Goal: Check status

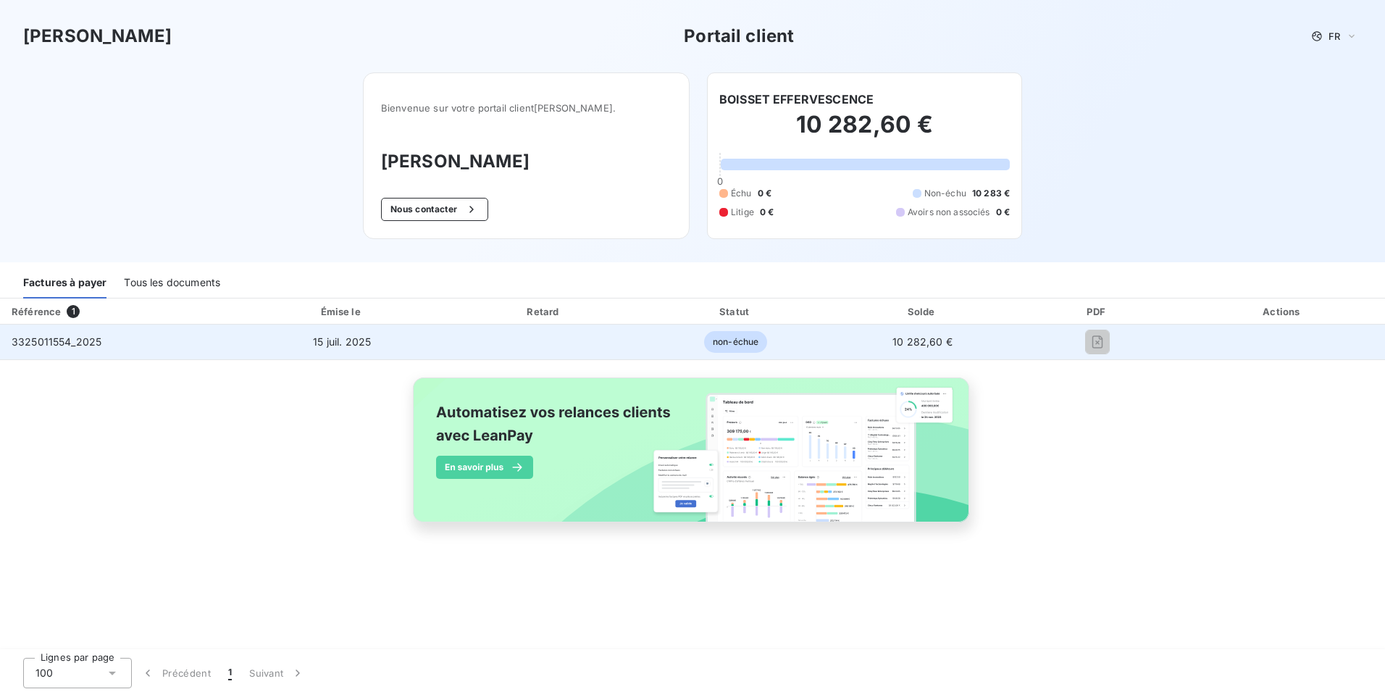
click at [102, 335] on td "3325011554_2025" at bounding box center [118, 342] width 237 height 35
click at [187, 332] on td "3325011554_2025" at bounding box center [118, 342] width 237 height 35
drag, startPoint x: 109, startPoint y: 341, endPoint x: 50, endPoint y: 339, distance: 58.7
click at [51, 339] on td "3325011554_2025" at bounding box center [118, 342] width 237 height 35
copy span "554_2025"
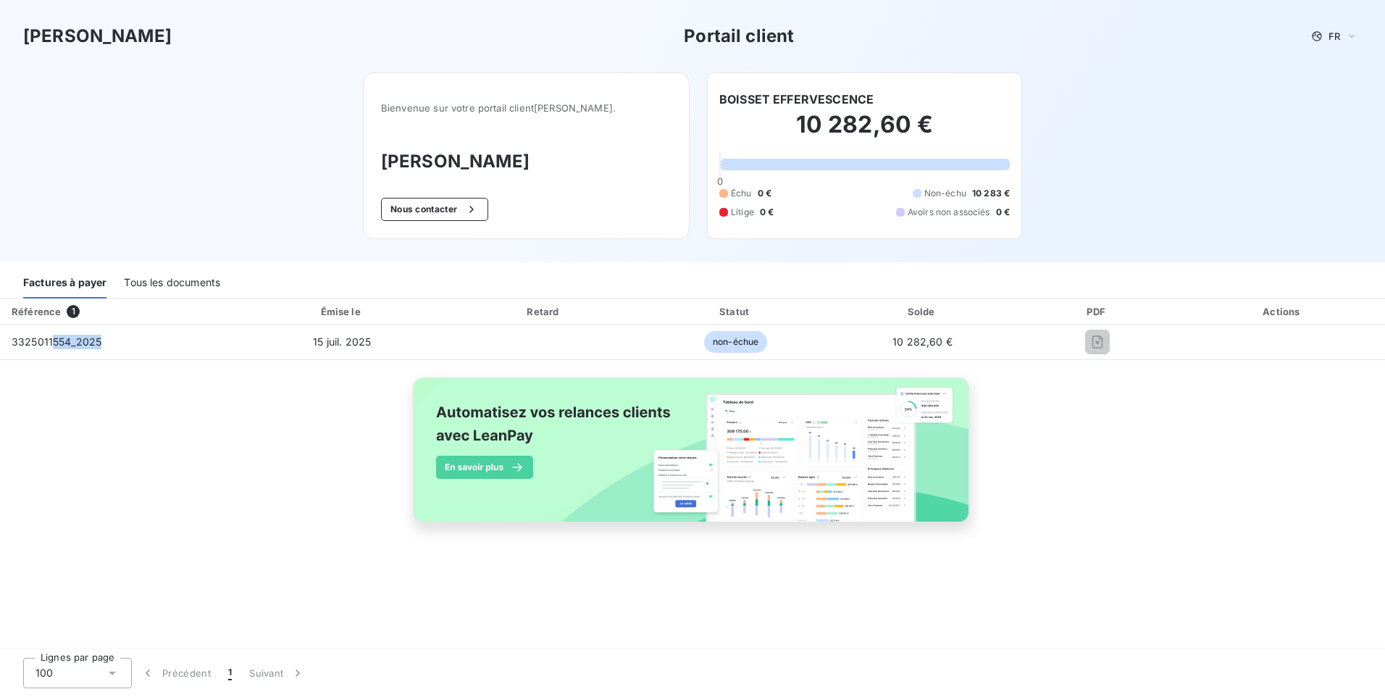
click at [181, 280] on div "Tous les documents" at bounding box center [172, 283] width 96 height 30
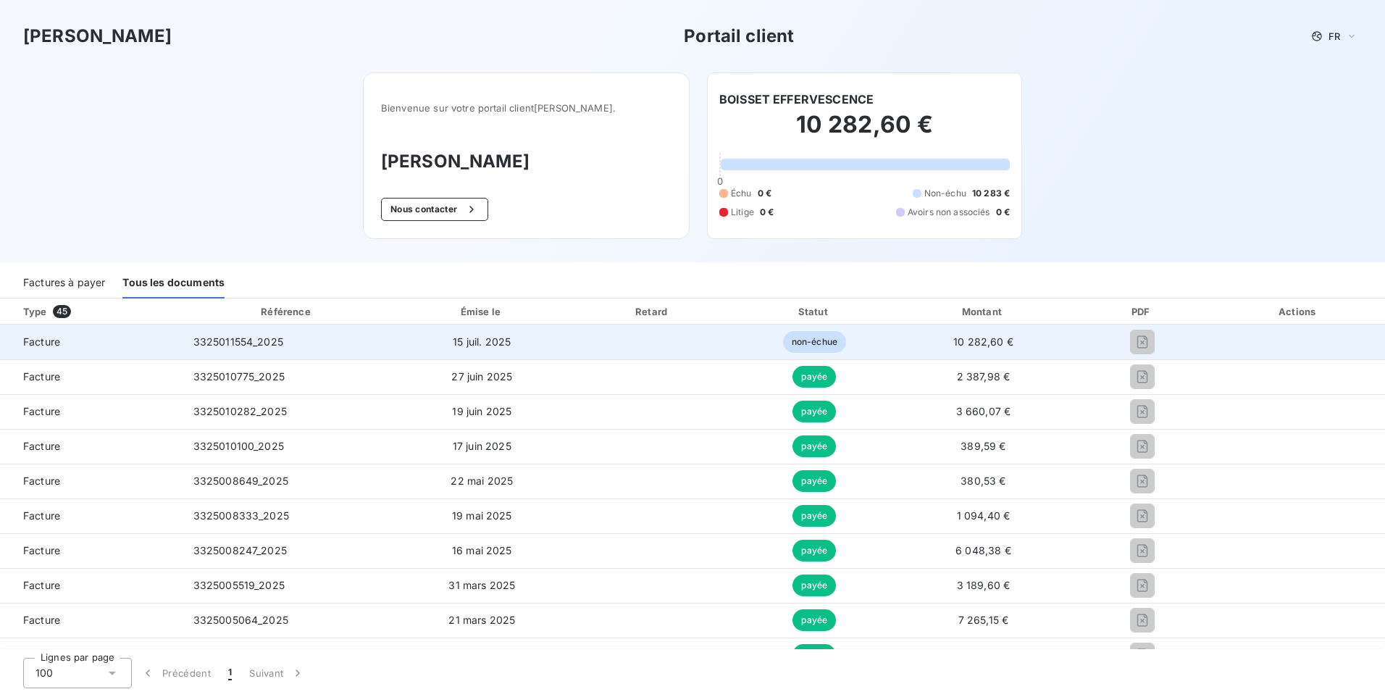
click at [1106, 345] on div at bounding box center [1142, 341] width 117 height 23
drag, startPoint x: 1114, startPoint y: 337, endPoint x: 1106, endPoint y: 345, distance: 11.3
click at [1114, 337] on div at bounding box center [1142, 341] width 117 height 23
drag, startPoint x: 37, startPoint y: 335, endPoint x: 46, endPoint y: 341, distance: 11.5
click at [36, 335] on span "Facture" at bounding box center [91, 342] width 159 height 14
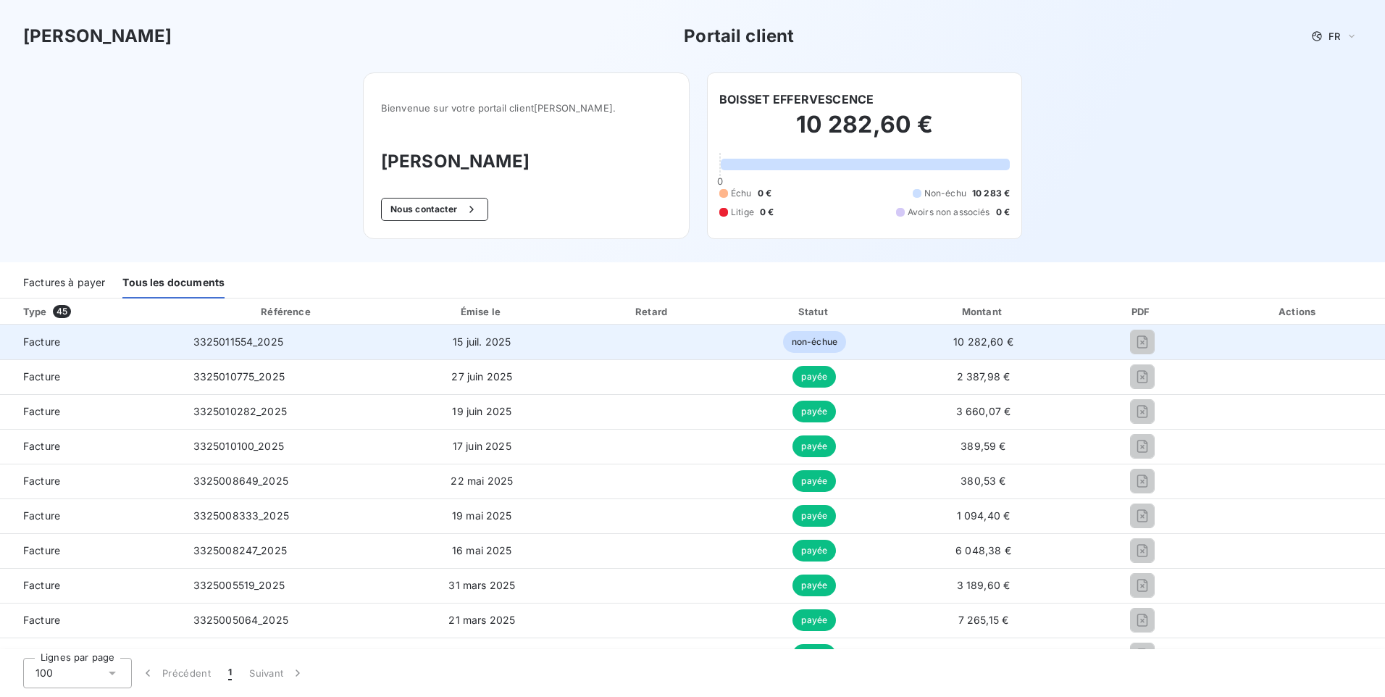
click at [283, 350] on td "3325011554_2025" at bounding box center [288, 342] width 212 height 35
drag, startPoint x: 293, startPoint y: 339, endPoint x: 181, endPoint y: 338, distance: 111.6
click at [181, 338] on tr "Facture 3325011554_2025 15 juil. 2025 non-échue 10 282,60 €" at bounding box center [692, 342] width 1385 height 35
copy tr "3325011554_2025"
